Goal: Task Accomplishment & Management: Use online tool/utility

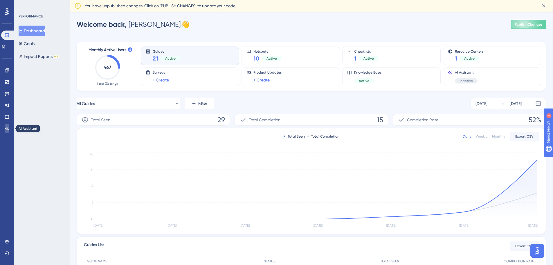
click at [6, 129] on icon at bounding box center [7, 128] width 5 height 5
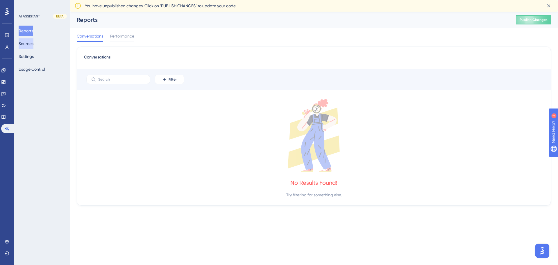
click at [27, 42] on button "Sources" at bounding box center [26, 43] width 15 height 10
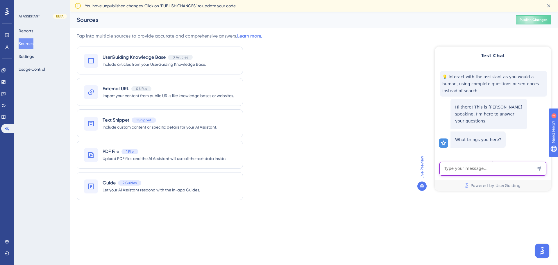
click at [502, 168] on textarea "AI Assistant Text Input" at bounding box center [492, 168] width 107 height 14
type textarea "how can I see asset details?"
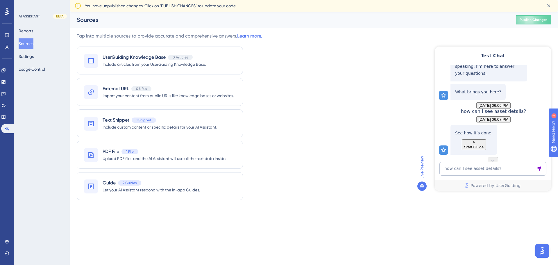
scroll to position [59, 0]
click at [483, 145] on span "Start Guide" at bounding box center [473, 147] width 19 height 4
click at [482, 172] on textarea "how can I see asset details?" at bounding box center [492, 168] width 107 height 14
type textarea "h"
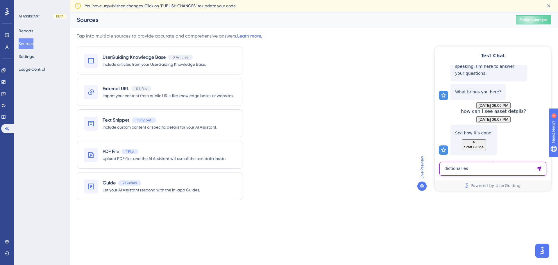
type textarea "dictionaries"
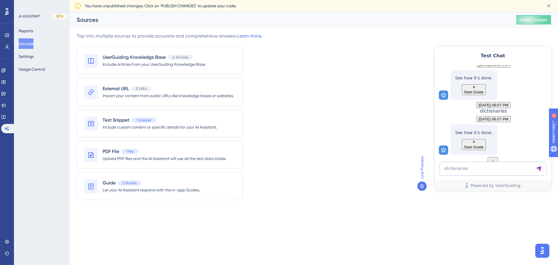
scroll to position [138, 0]
click at [482, 172] on textarea "dictionaries" at bounding box center [492, 168] width 107 height 14
type textarea "what are dictionaries"
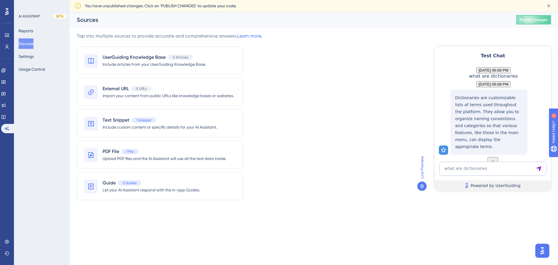
scroll to position [245, 0]
click at [118, 126] on span "Include custom content or specific details for your AI Assistant." at bounding box center [160, 126] width 114 height 7
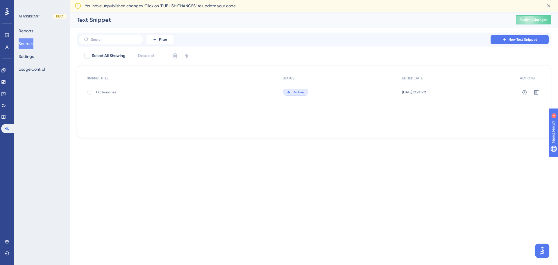
click at [101, 93] on span "Dictionaries" at bounding box center [142, 92] width 93 height 5
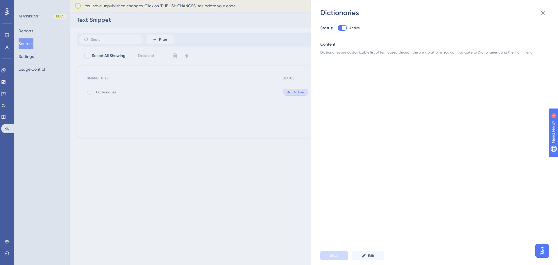
click at [429, 179] on div "Status: Active Content Dictionaries are customizable list of terms used through…" at bounding box center [437, 131] width 234 height 229
click at [543, 11] on icon at bounding box center [542, 12] width 7 height 7
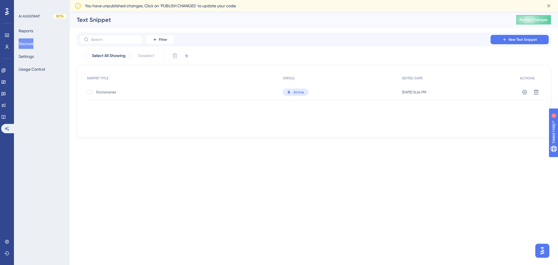
click at [29, 41] on button "Sources" at bounding box center [26, 43] width 15 height 10
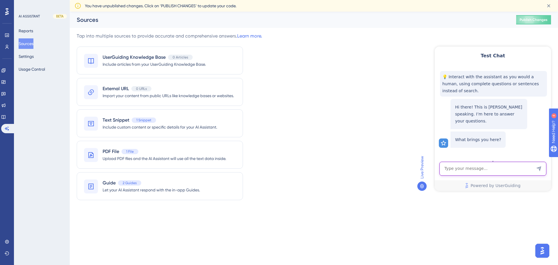
click at [463, 170] on textarea "AI Assistant Text Input" at bounding box center [492, 168] width 107 height 14
type textarea "how do you charge the devices?"
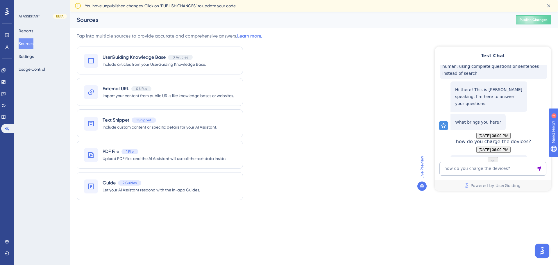
scroll to position [65, 0]
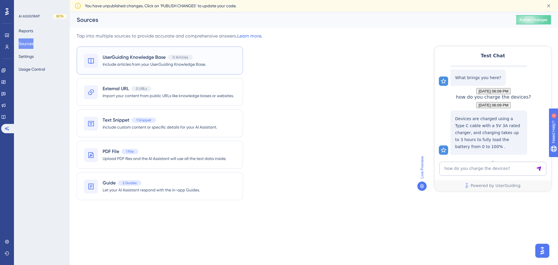
click at [136, 60] on span "UserGuiding Knowledge Base" at bounding box center [134, 57] width 63 height 7
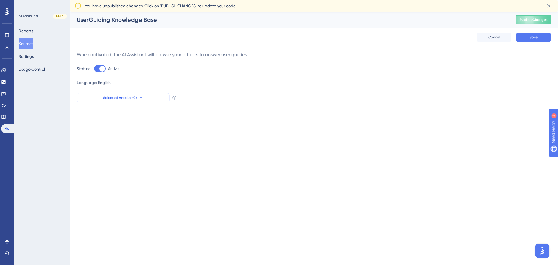
click at [157, 98] on button "Selected Articles (0)" at bounding box center [123, 97] width 93 height 9
click at [260, 0] on html "Performance Users Engagement Widgets Feedback Product Updates Knowledge Base AI…" at bounding box center [279, 0] width 558 height 0
click at [535, 20] on span "Publish Changes" at bounding box center [533, 19] width 28 height 5
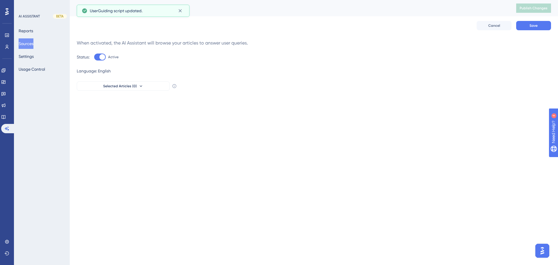
click at [285, 0] on html "Performance Users Engagement Widgets Feedback Product Updates Knowledge Base AI…" at bounding box center [279, 0] width 558 height 0
click at [159, 83] on button "Selected Articles (0)" at bounding box center [123, 85] width 93 height 9
click at [303, 0] on html "Performance Users Engagement Widgets Feedback Product Updates Knowledge Base AI…" at bounding box center [279, 0] width 558 height 0
click at [534, 28] on button "Save" at bounding box center [533, 25] width 35 height 9
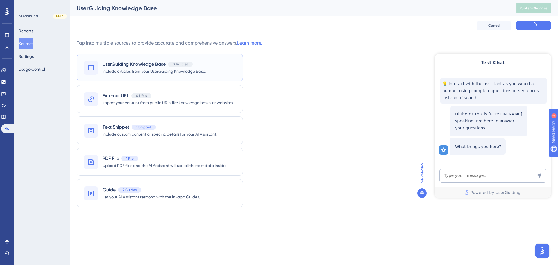
click at [155, 64] on span "UserGuiding Knowledge Base" at bounding box center [134, 64] width 63 height 7
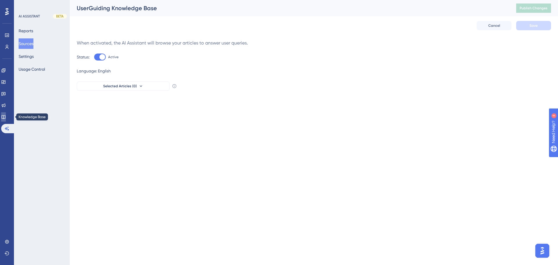
click at [6, 116] on icon at bounding box center [3, 116] width 5 height 5
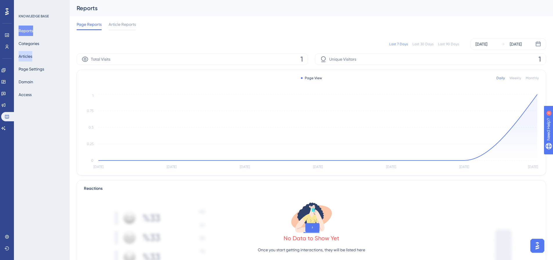
click at [30, 53] on button "Articles" at bounding box center [26, 56] width 14 height 10
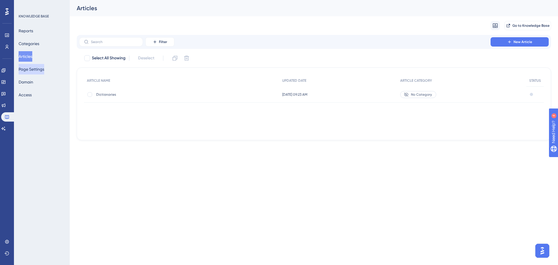
click at [38, 73] on button "Page Settings" at bounding box center [32, 69] width 26 height 10
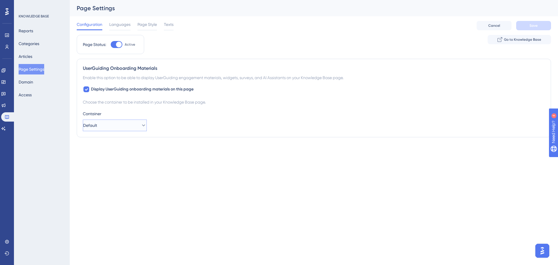
click at [105, 128] on button "Default" at bounding box center [115, 125] width 64 height 12
click at [215, 0] on html "Performance Users Engagement Widgets Feedback Product Updates Knowledge Base AI…" at bounding box center [279, 0] width 558 height 0
click at [522, 38] on span "Go to Knowledge Base" at bounding box center [522, 39] width 37 height 5
click at [6, 127] on icon at bounding box center [3, 128] width 4 height 4
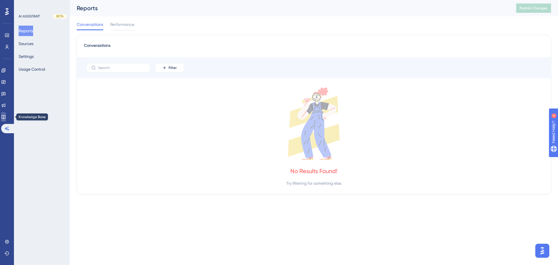
click at [6, 118] on link at bounding box center [3, 116] width 5 height 9
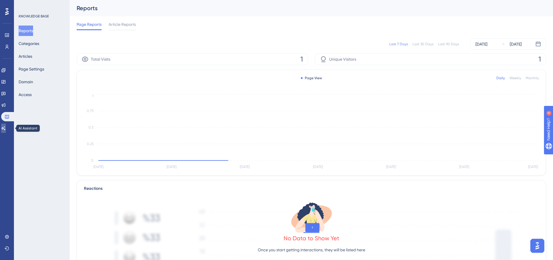
click at [6, 127] on icon at bounding box center [3, 128] width 5 height 5
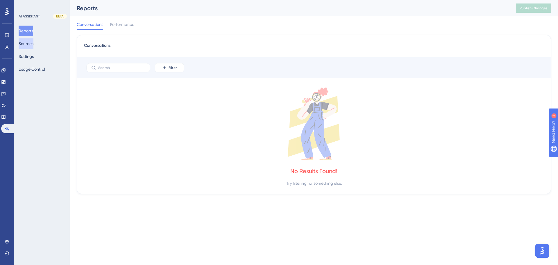
click at [28, 45] on button "Sources" at bounding box center [26, 43] width 15 height 10
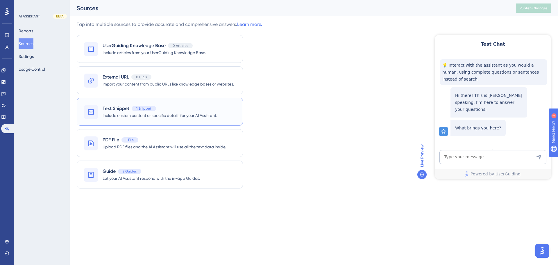
click at [184, 109] on div "Text Snippet 1 Snippet" at bounding box center [160, 108] width 114 height 7
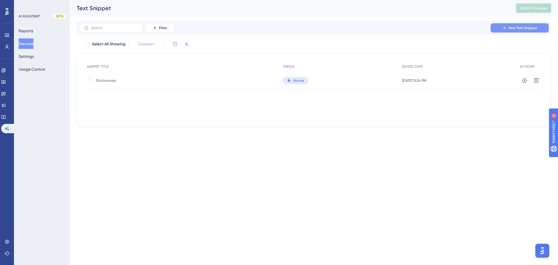
click at [524, 29] on span "New Text Snippet" at bounding box center [522, 28] width 28 height 5
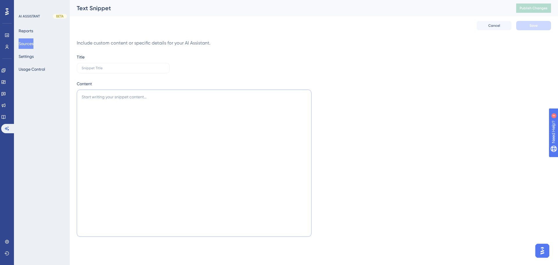
click at [182, 99] on textarea at bounding box center [194, 162] width 235 height 147
click at [127, 69] on input "text" at bounding box center [123, 68] width 83 height 4
type input "FAQs"
click at [118, 102] on textarea at bounding box center [194, 162] width 235 height 147
paste textarea "LORe Ipsu Dolorsit 4. A consec adipi el sed doeiusmo. Te incididu / utlab etdo …"
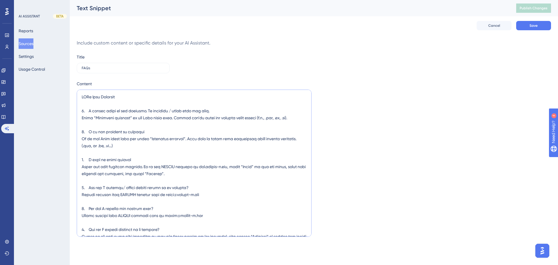
drag, startPoint x: 107, startPoint y: 103, endPoint x: 75, endPoint y: 93, distance: 33.7
click at [75, 93] on div "Performance Users Engagement Widgets Feedback Product Updates Knowledge Base AI…" at bounding box center [314, 123] width 488 height 247
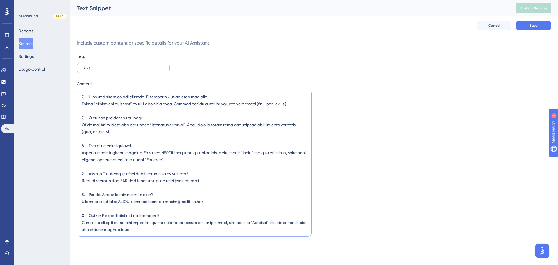
type textarea "4. L ipsumd sitam co adi elitsedd. Ei temporin / utlab etdo mag aliq. Enima “Mi…"
click at [104, 69] on input "FAQs" at bounding box center [123, 68] width 83 height 4
type input "FAQs Omni"
click at [542, 25] on button "Save" at bounding box center [533, 25] width 35 height 9
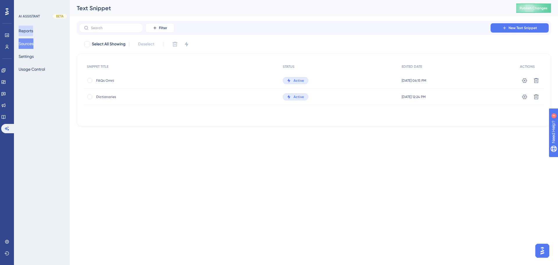
click at [30, 30] on button "Reports" at bounding box center [26, 31] width 15 height 10
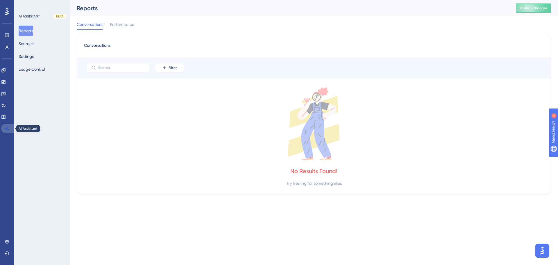
click at [9, 129] on link at bounding box center [8, 128] width 14 height 9
click at [31, 46] on button "Sources" at bounding box center [26, 43] width 15 height 10
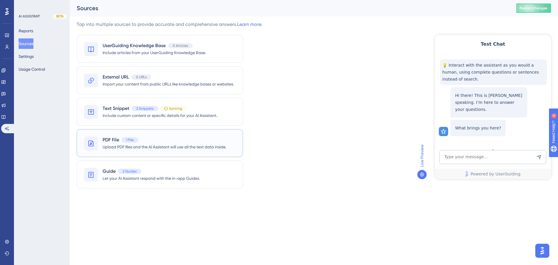
click at [139, 150] on span "Upload PDF files and the AI Assistant will use all the text data inside." at bounding box center [164, 146] width 123 height 7
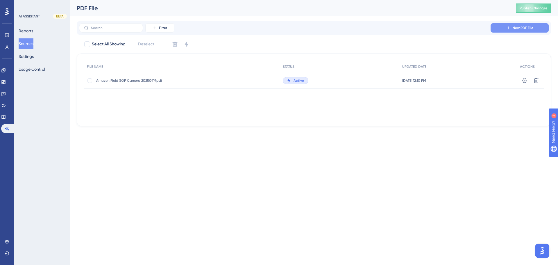
click at [523, 27] on span "New PDF File" at bounding box center [522, 28] width 21 height 5
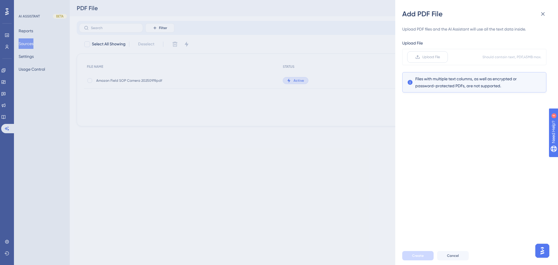
click at [434, 57] on span "Upload File" at bounding box center [431, 57] width 18 height 5
click at [440, 57] on input "Upload File" at bounding box center [440, 57] width 0 height 0
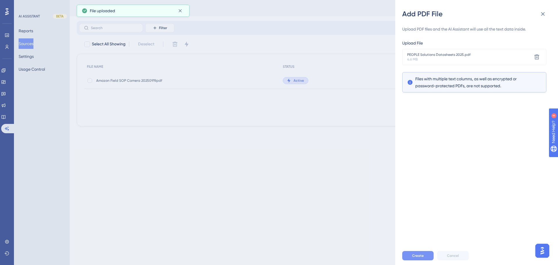
click at [416, 255] on span "Create" at bounding box center [418, 255] width 12 height 5
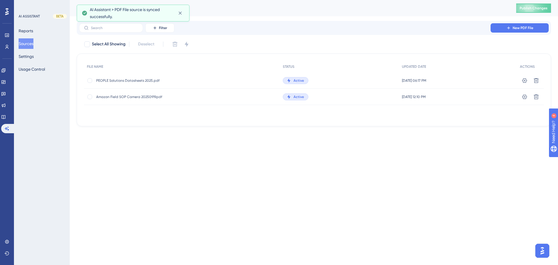
click at [231, 144] on div "Performance Users Engagement Widgets Feedback Product Updates Knowledge Base AI…" at bounding box center [279, 72] width 558 height 145
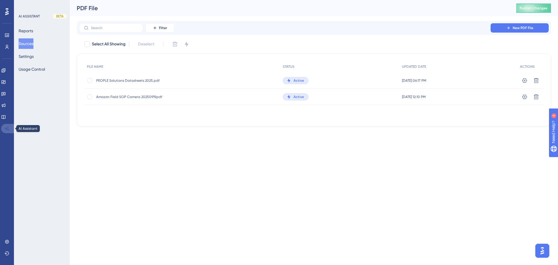
click at [7, 128] on icon at bounding box center [7, 128] width 5 height 5
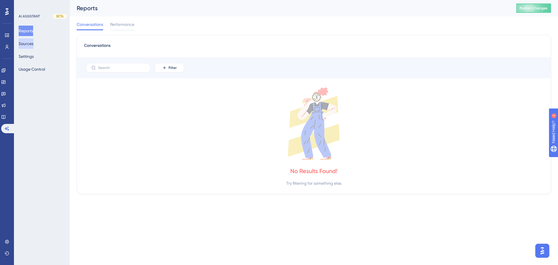
click at [33, 44] on button "Sources" at bounding box center [26, 43] width 15 height 10
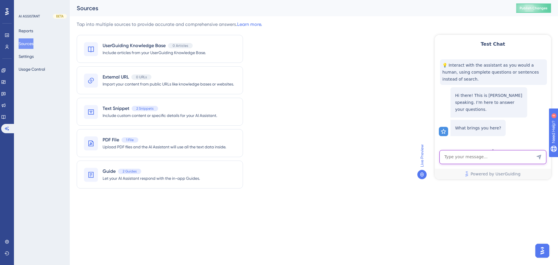
click at [475, 159] on textarea "AI Assistant Text Input" at bounding box center [492, 157] width 107 height 14
type textarea "I forgot my password"
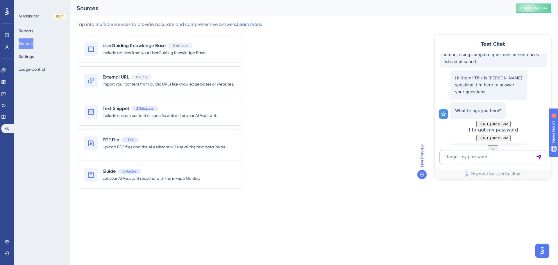
scroll to position [65, 0]
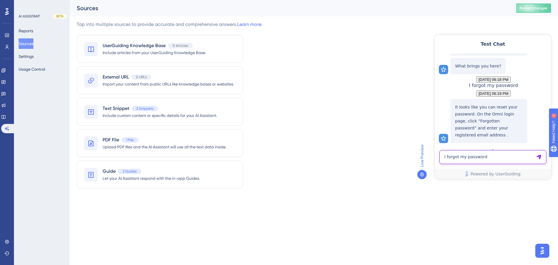
click at [501, 157] on textarea "I forgot my password" at bounding box center [492, 157] width 107 height 14
type textarea "h"
type textarea "where to start with the platform"
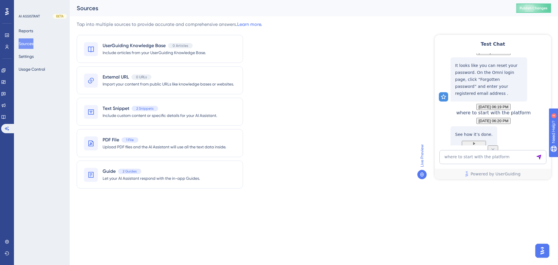
scroll to position [145, 0]
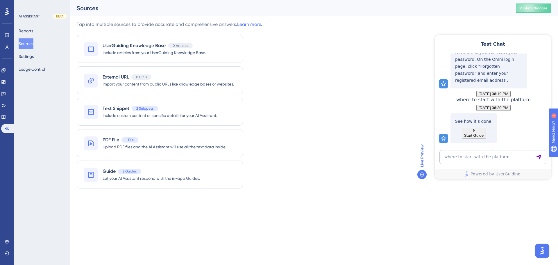
click at [483, 133] on span "Start Guide" at bounding box center [473, 135] width 19 height 4
click at [315, 0] on html "Performance Users Engagement Widgets Feedback Product Updates Knowledge Base AI…" at bounding box center [279, 0] width 558 height 0
click at [312, 0] on html "Performance Users Engagement Widgets Feedback Product Updates Knowledge Base AI…" at bounding box center [279, 0] width 558 height 0
click at [370, 0] on html "Performance Users Engagement Widgets Feedback Product Updates Knowledge Base AI…" at bounding box center [279, 0] width 558 height 0
